Goal: Task Accomplishment & Management: Complete application form

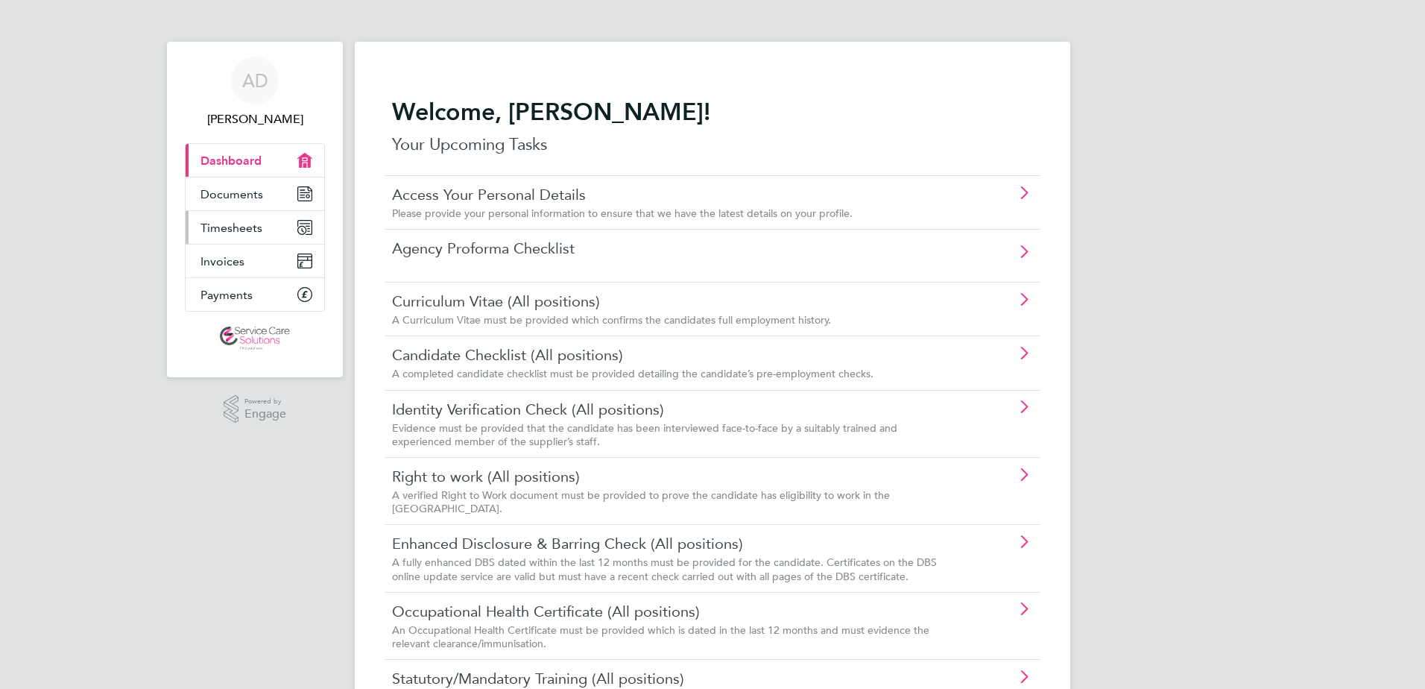
click at [244, 232] on span "Timesheets" at bounding box center [231, 228] width 62 height 14
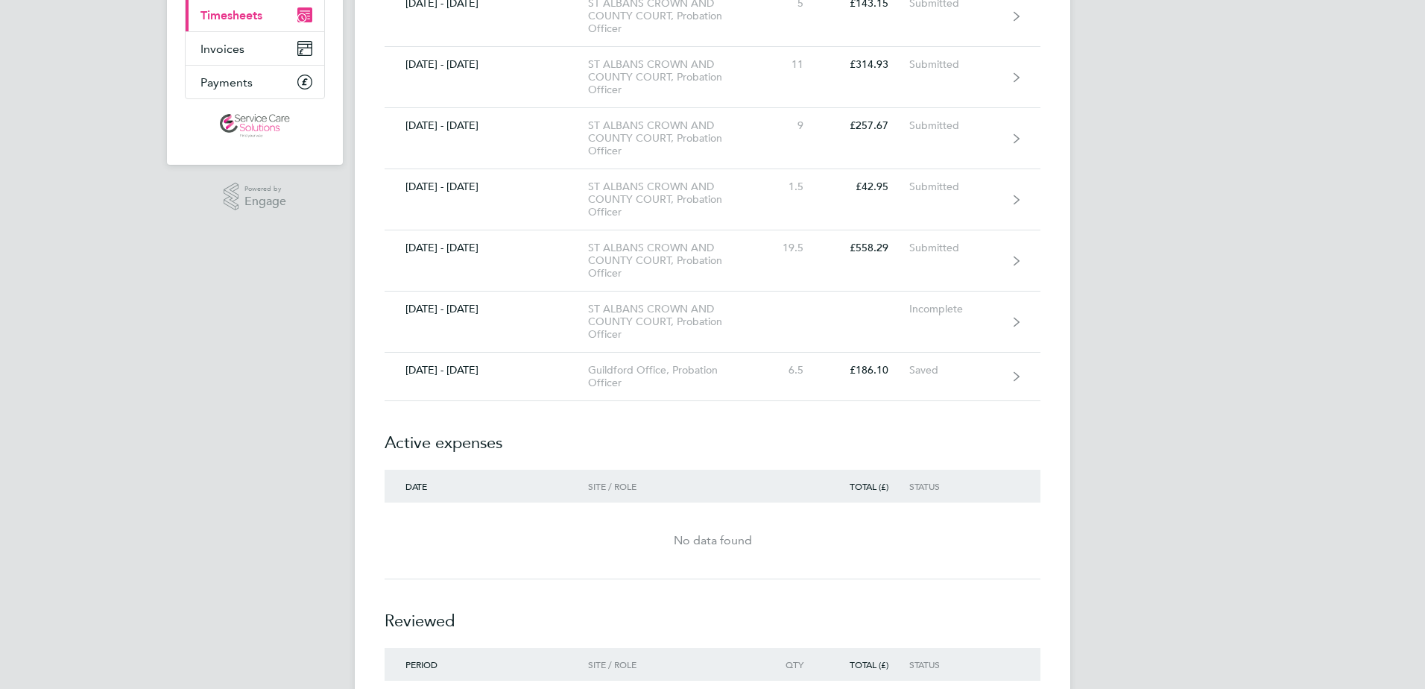
scroll to position [224, 0]
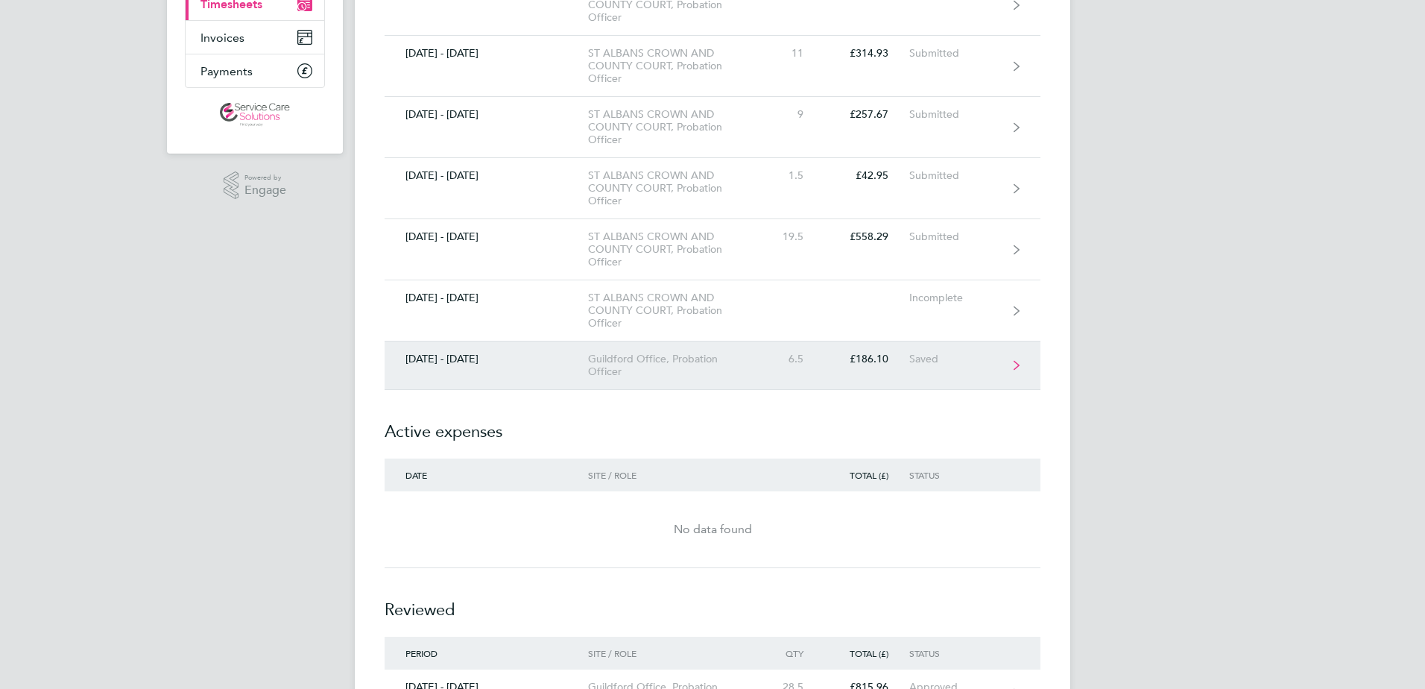
click at [494, 359] on div "[DATE] - [DATE]" at bounding box center [486, 359] width 203 height 13
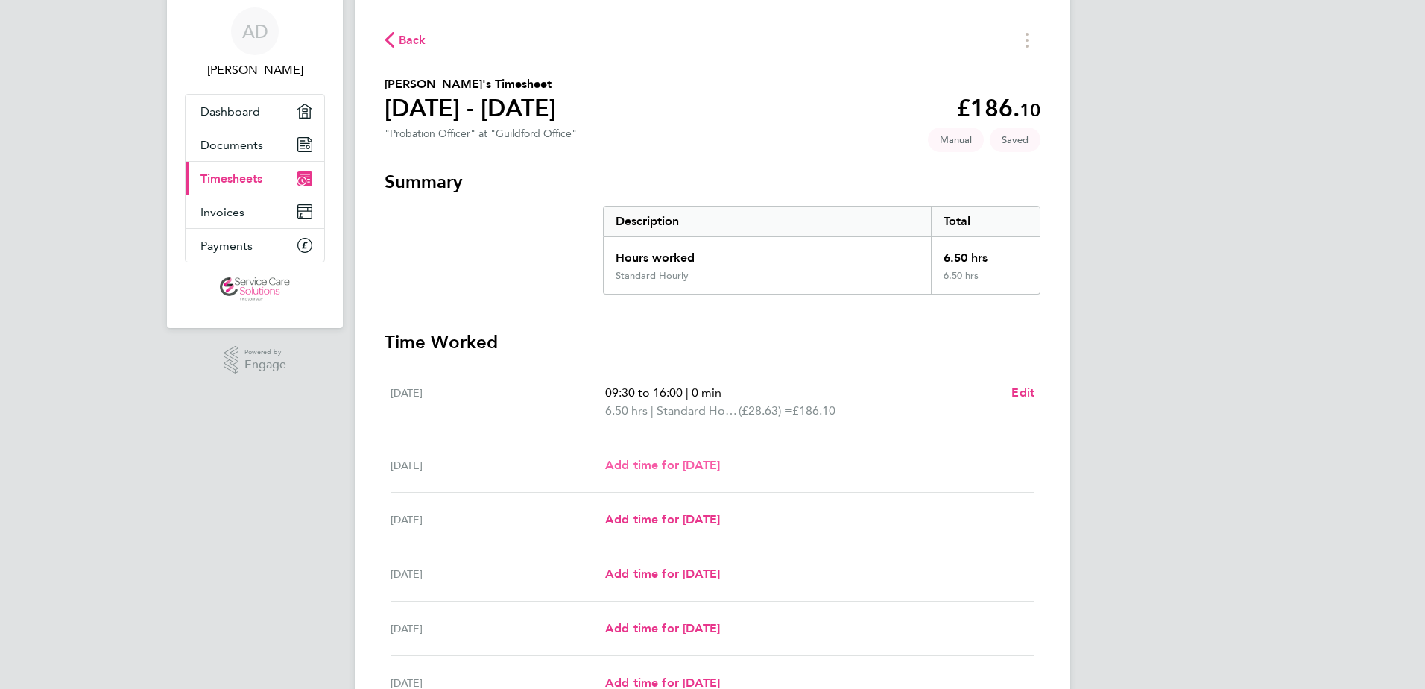
scroll to position [75, 0]
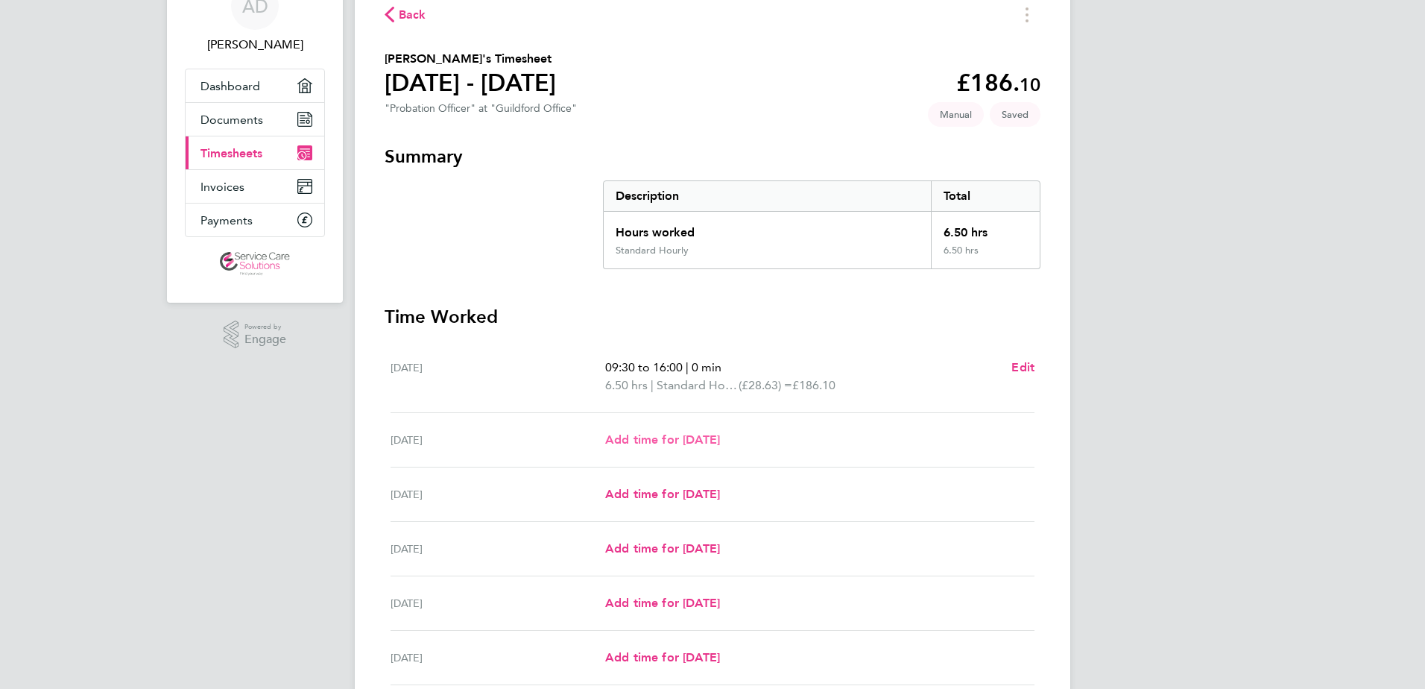
click at [605, 438] on span "Add time for [DATE]" at bounding box center [662, 439] width 115 height 14
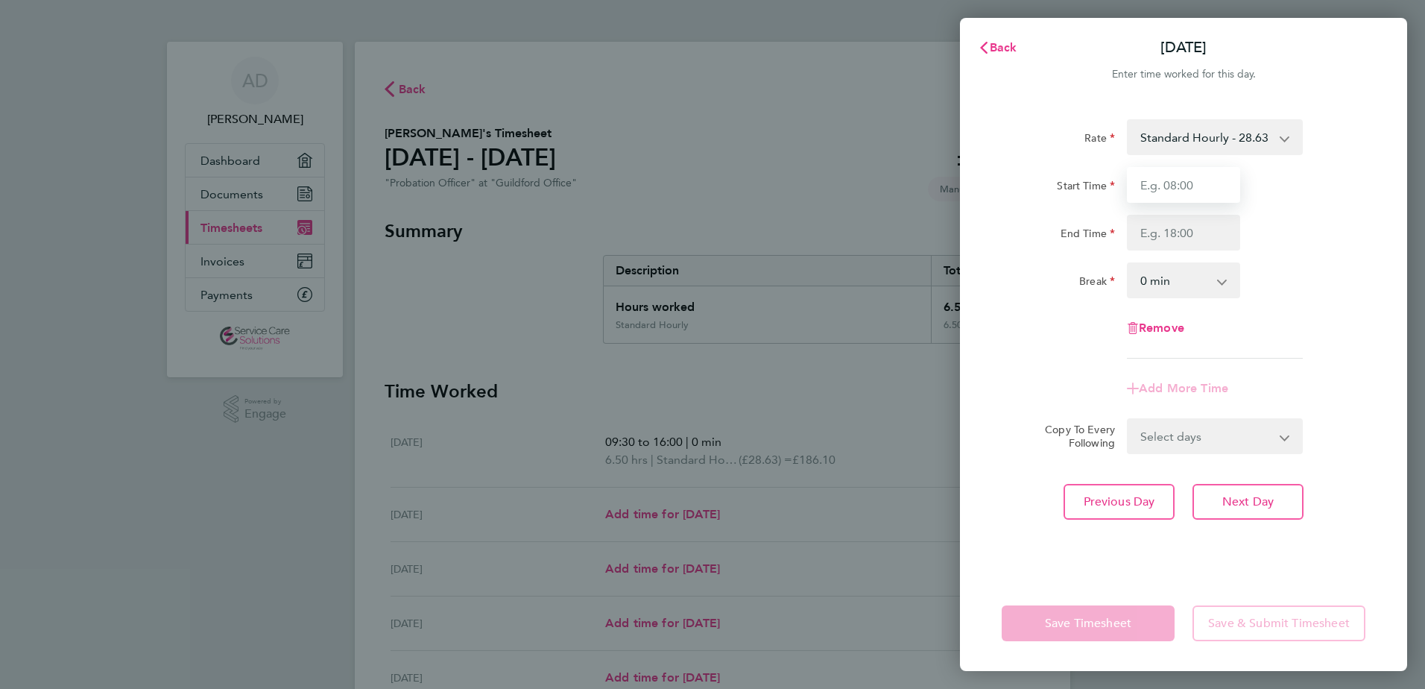
click at [1187, 188] on input "Start Time" at bounding box center [1183, 185] width 113 height 36
type input "08:30"
click at [1175, 237] on input "End Time" at bounding box center [1183, 233] width 113 height 36
type input "11:00"
click at [1055, 285] on div "Break" at bounding box center [1058, 277] width 113 height 30
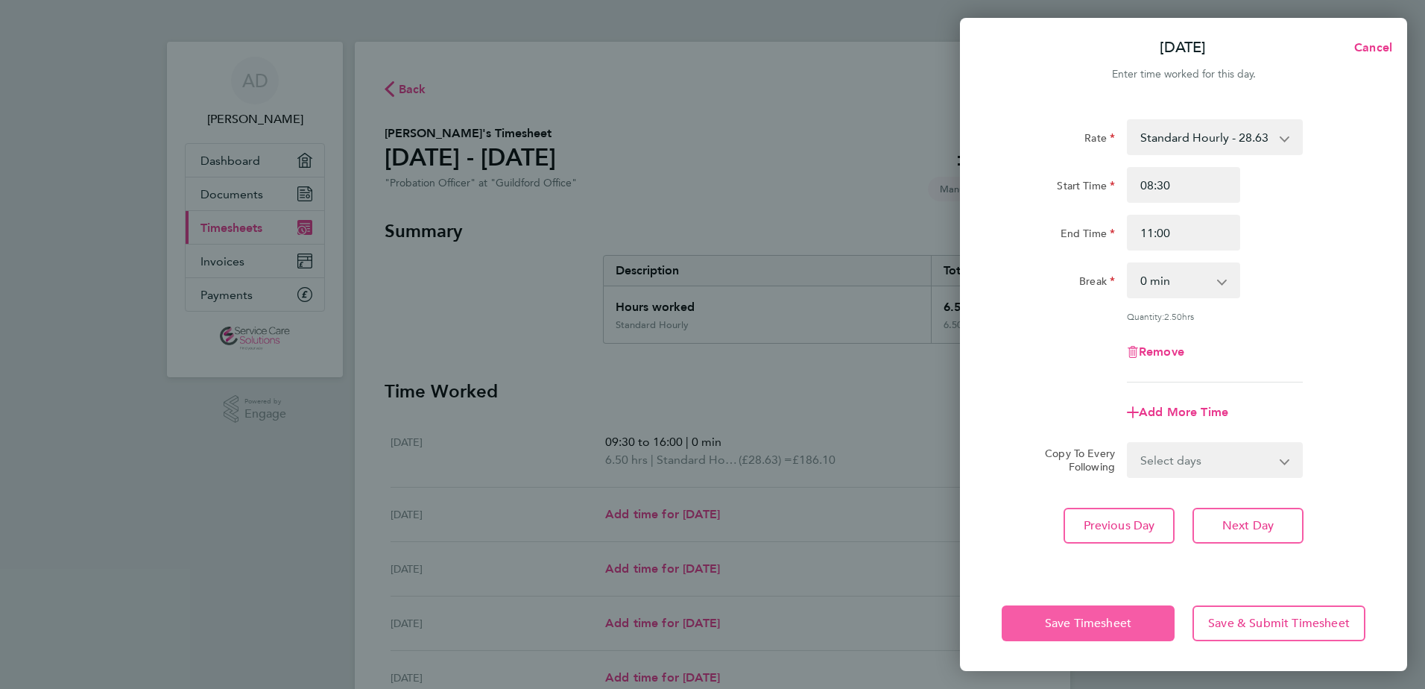
click at [1049, 631] on button "Save Timesheet" at bounding box center [1088, 623] width 173 height 36
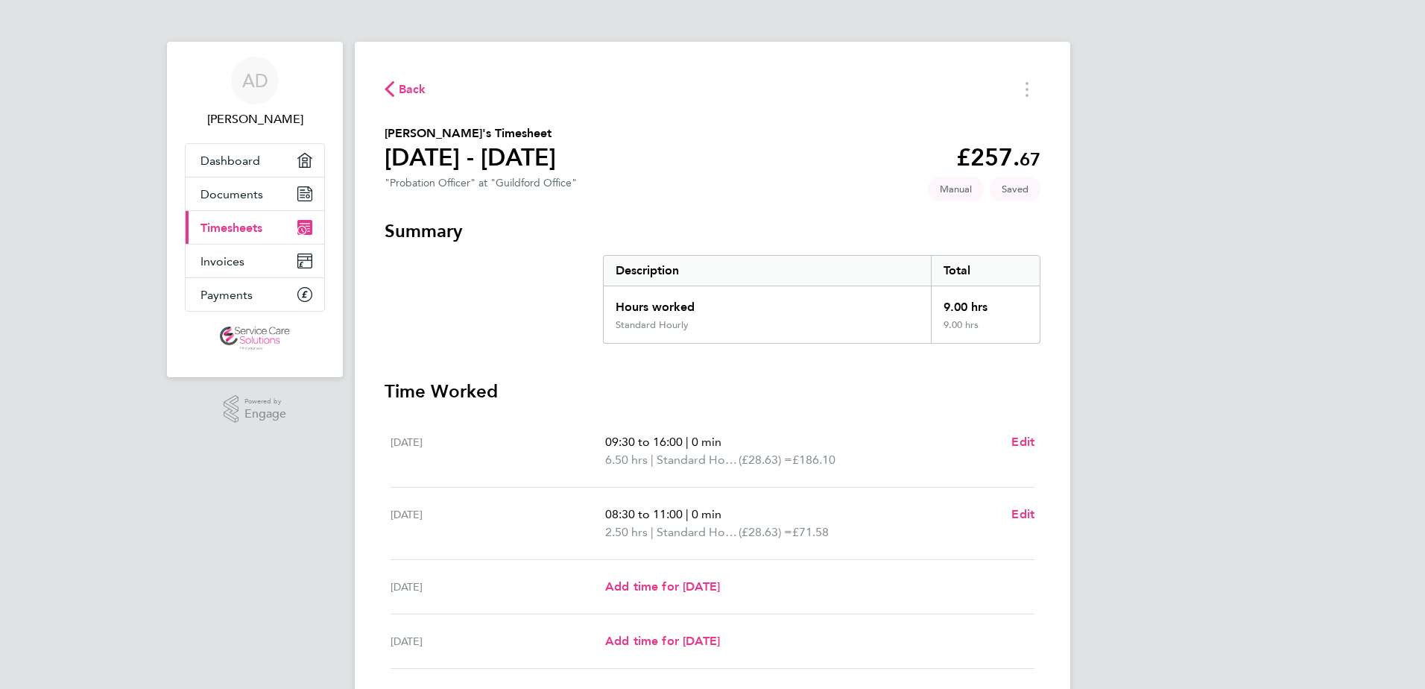
click at [406, 92] on span "Back" at bounding box center [413, 89] width 28 height 18
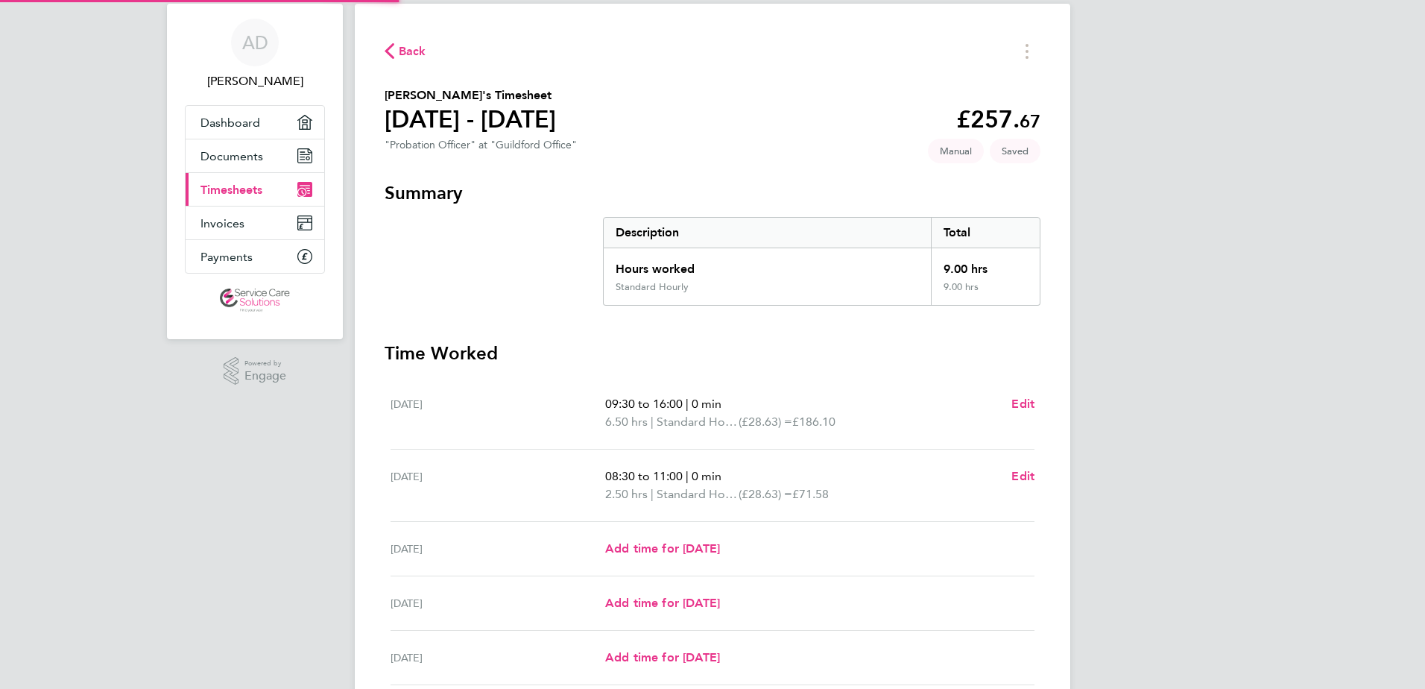
scroll to position [75, 0]
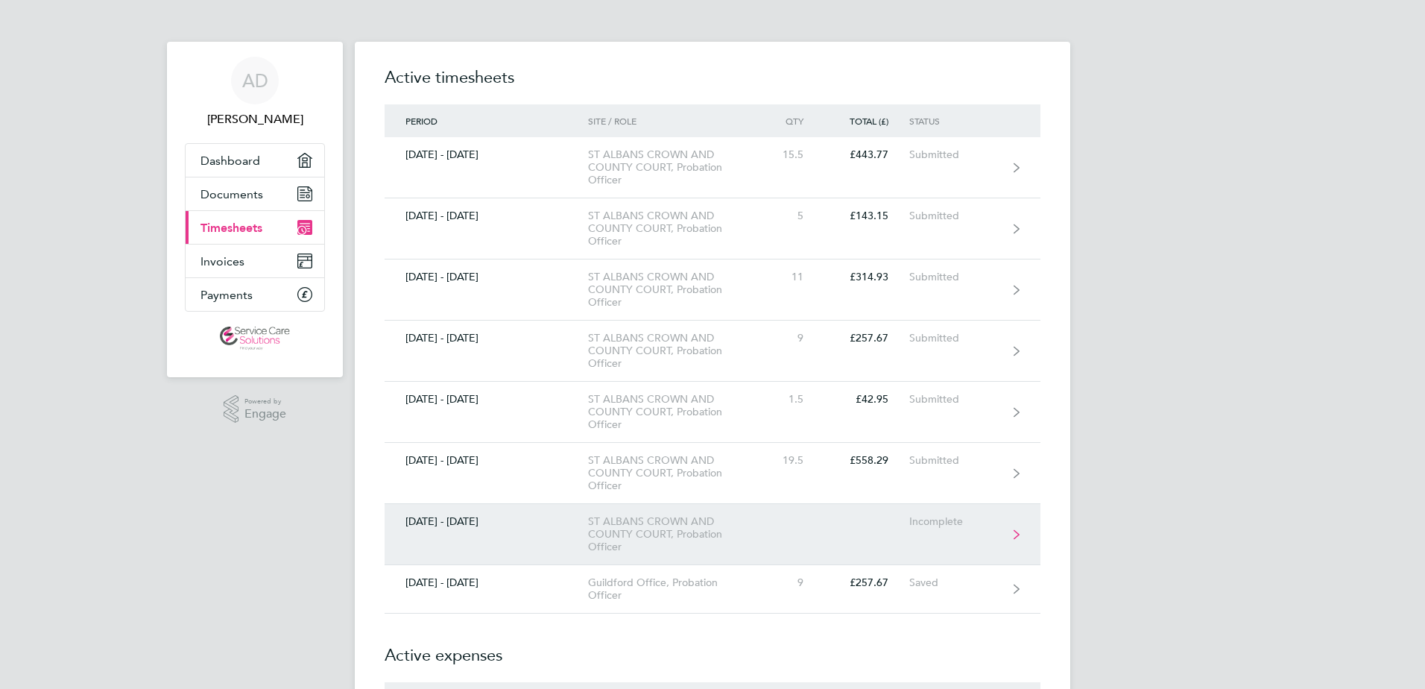
click at [580, 533] on link "[DATE] - [DATE] ST ALBANS CROWN AND COUNTY COURT, Probation Officer Incomplete" at bounding box center [713, 534] width 656 height 61
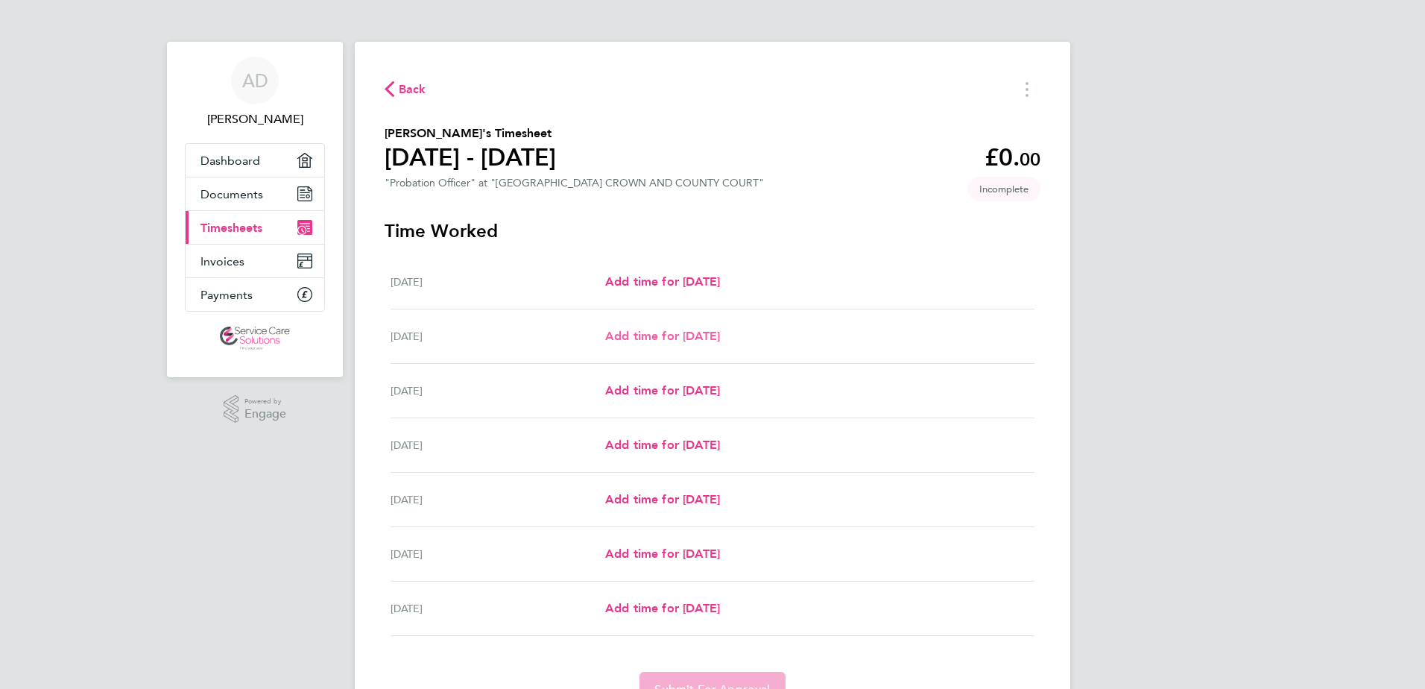
click at [642, 338] on span "Add time for [DATE]" at bounding box center [662, 336] width 115 height 14
select select "30"
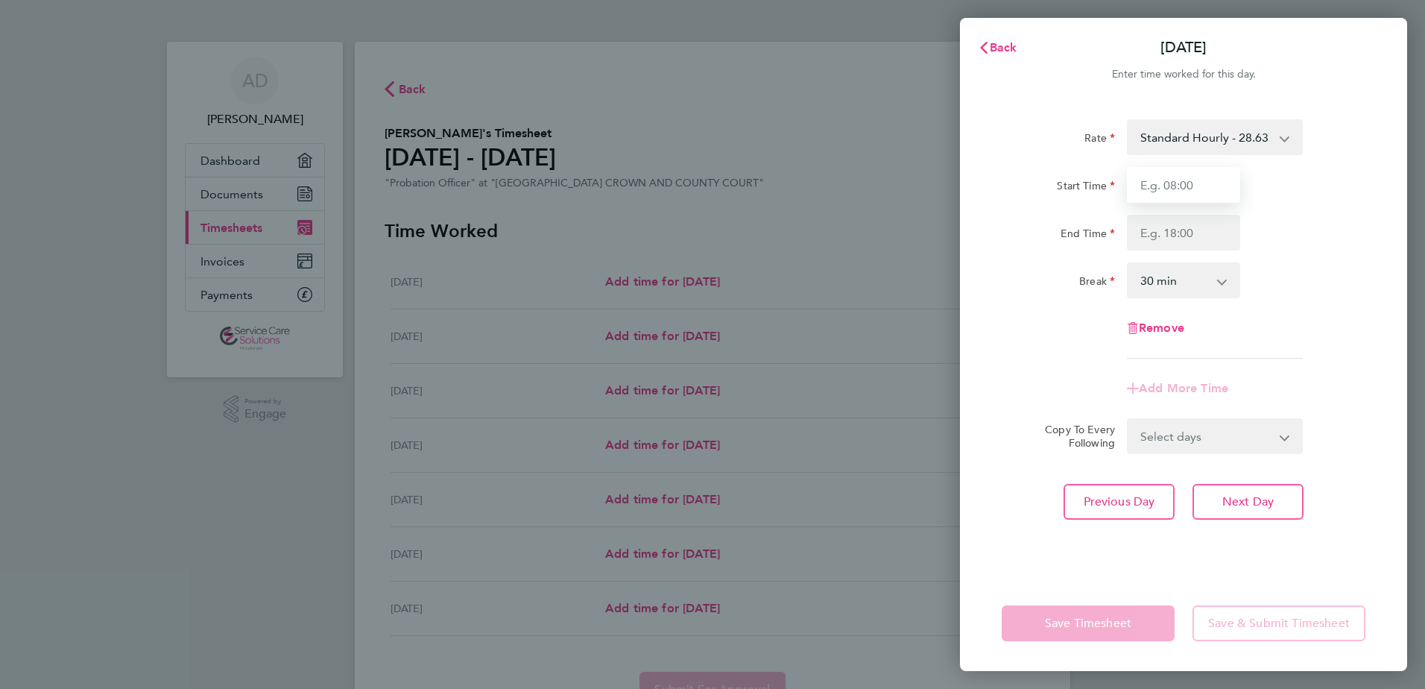
click at [1153, 190] on input "Start Time" at bounding box center [1183, 185] width 113 height 36
type input "11:00"
click at [1148, 233] on input "End Time" at bounding box center [1183, 233] width 113 height 36
type input "13:30"
drag, startPoint x: 1142, startPoint y: 274, endPoint x: 1147, endPoint y: 280, distance: 8.5
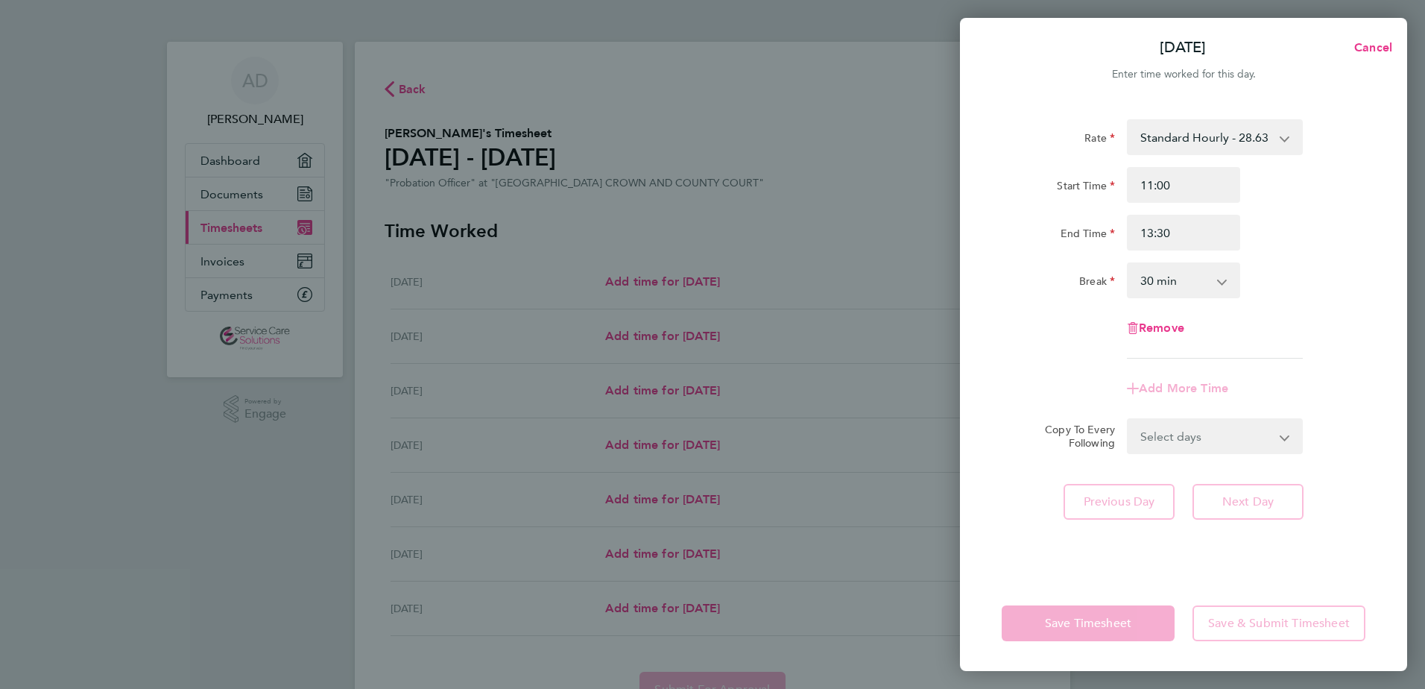
click at [1142, 274] on select "0 min 15 min 30 min 45 min 60 min 75 min 90 min" at bounding box center [1174, 280] width 92 height 33
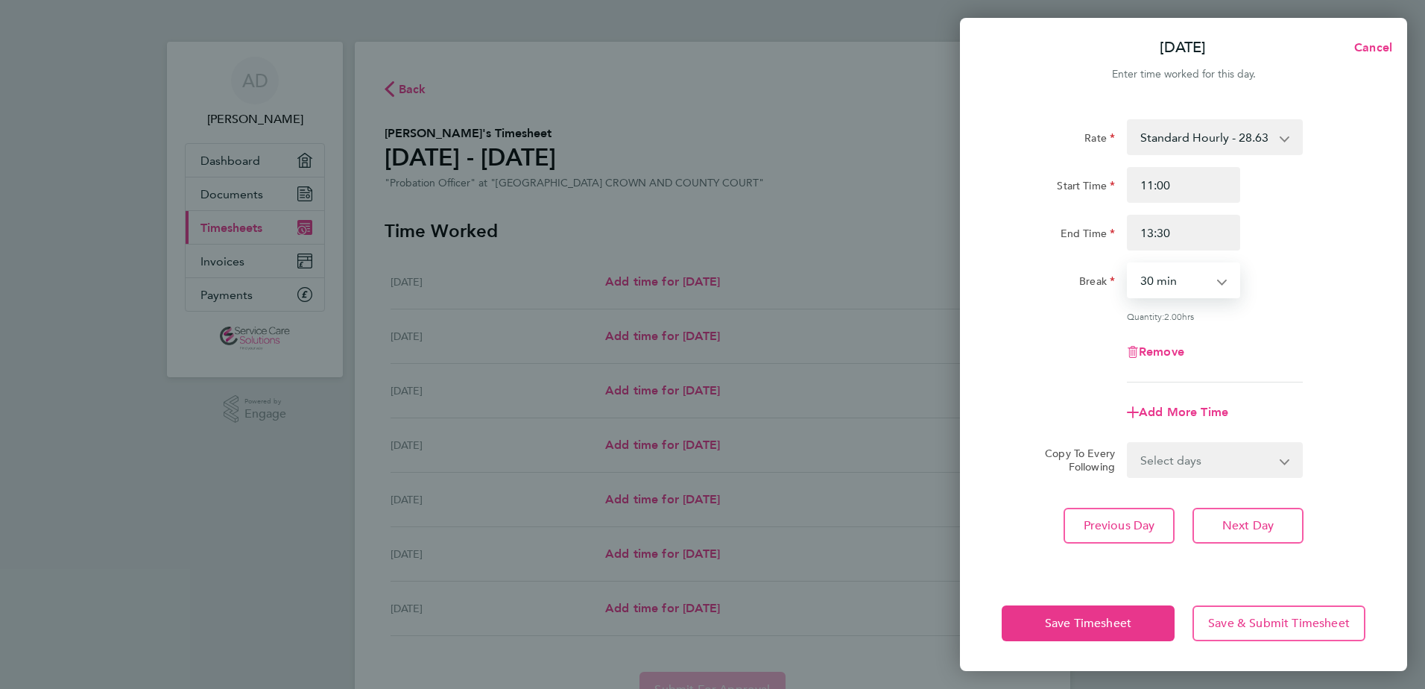
select select "0"
click at [1128, 264] on select "0 min 15 min 30 min 45 min 60 min 75 min 90 min" at bounding box center [1174, 280] width 92 height 33
click at [1054, 300] on div "Rate Standard Hourly - 28.63 Standard Hourly - 23.70 Standard Hourly - 22.44 St…" at bounding box center [1184, 250] width 364 height 263
click at [1034, 634] on button "Save Timesheet" at bounding box center [1088, 623] width 173 height 36
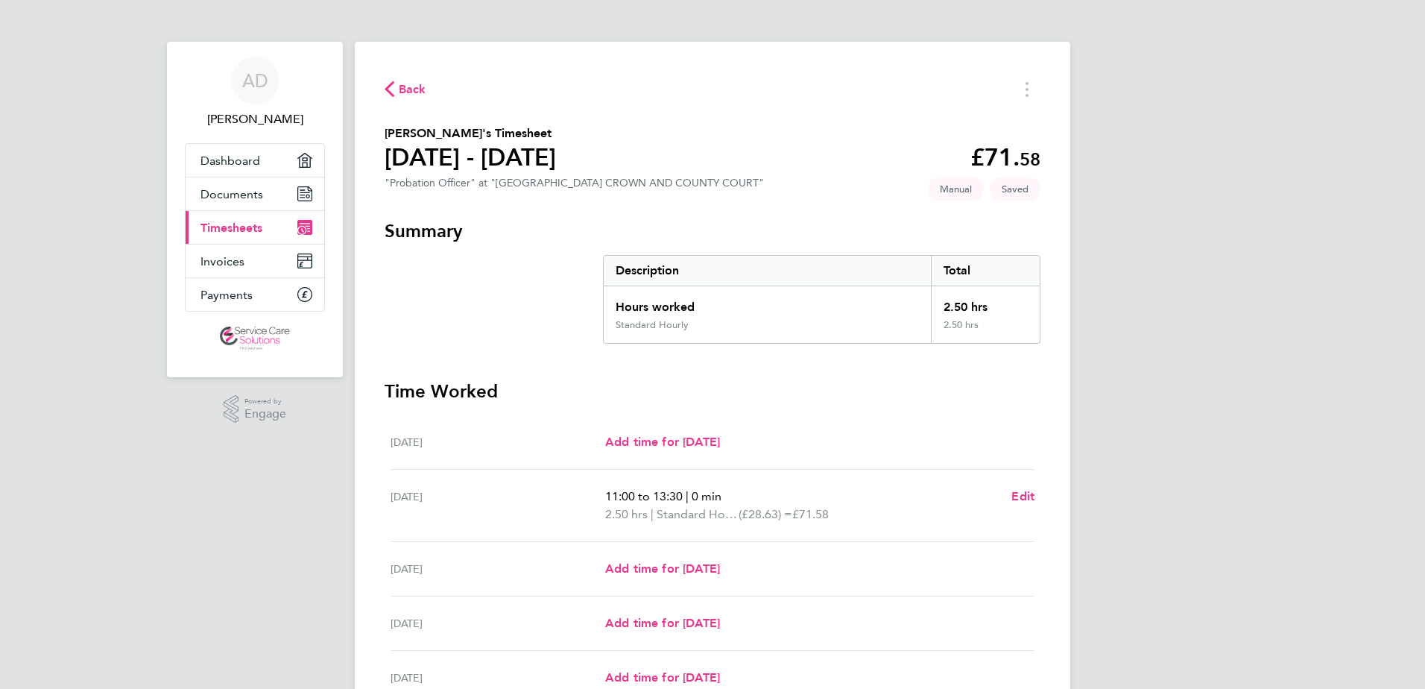
click at [396, 80] on button "Back" at bounding box center [406, 89] width 42 height 19
